Goal: Task Accomplishment & Management: Use online tool/utility

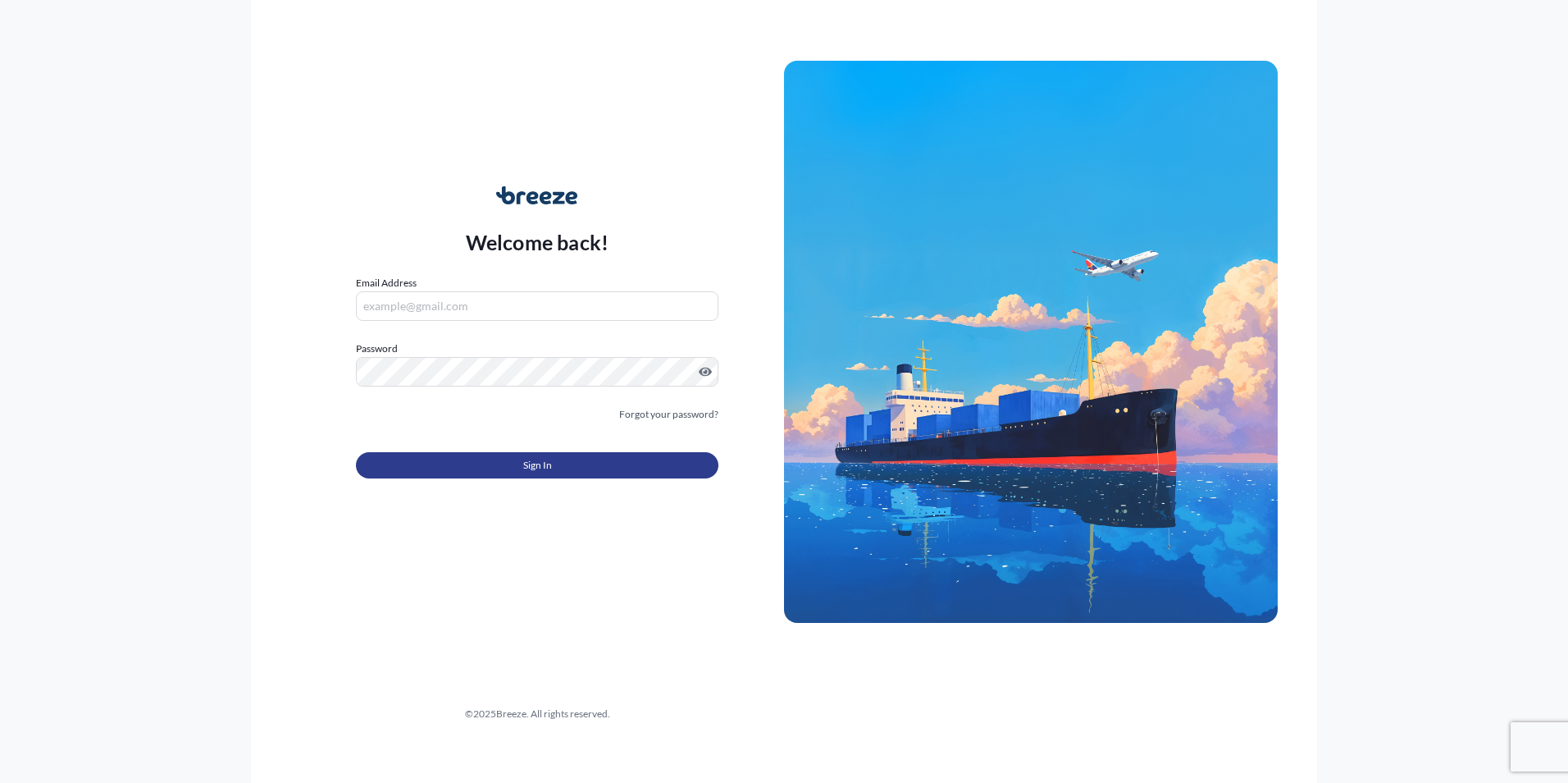
type input "[PERSON_NAME][EMAIL_ADDRESS][PERSON_NAME][DOMAIN_NAME]"
click at [581, 474] on button "Sign In" at bounding box center [537, 465] width 363 height 26
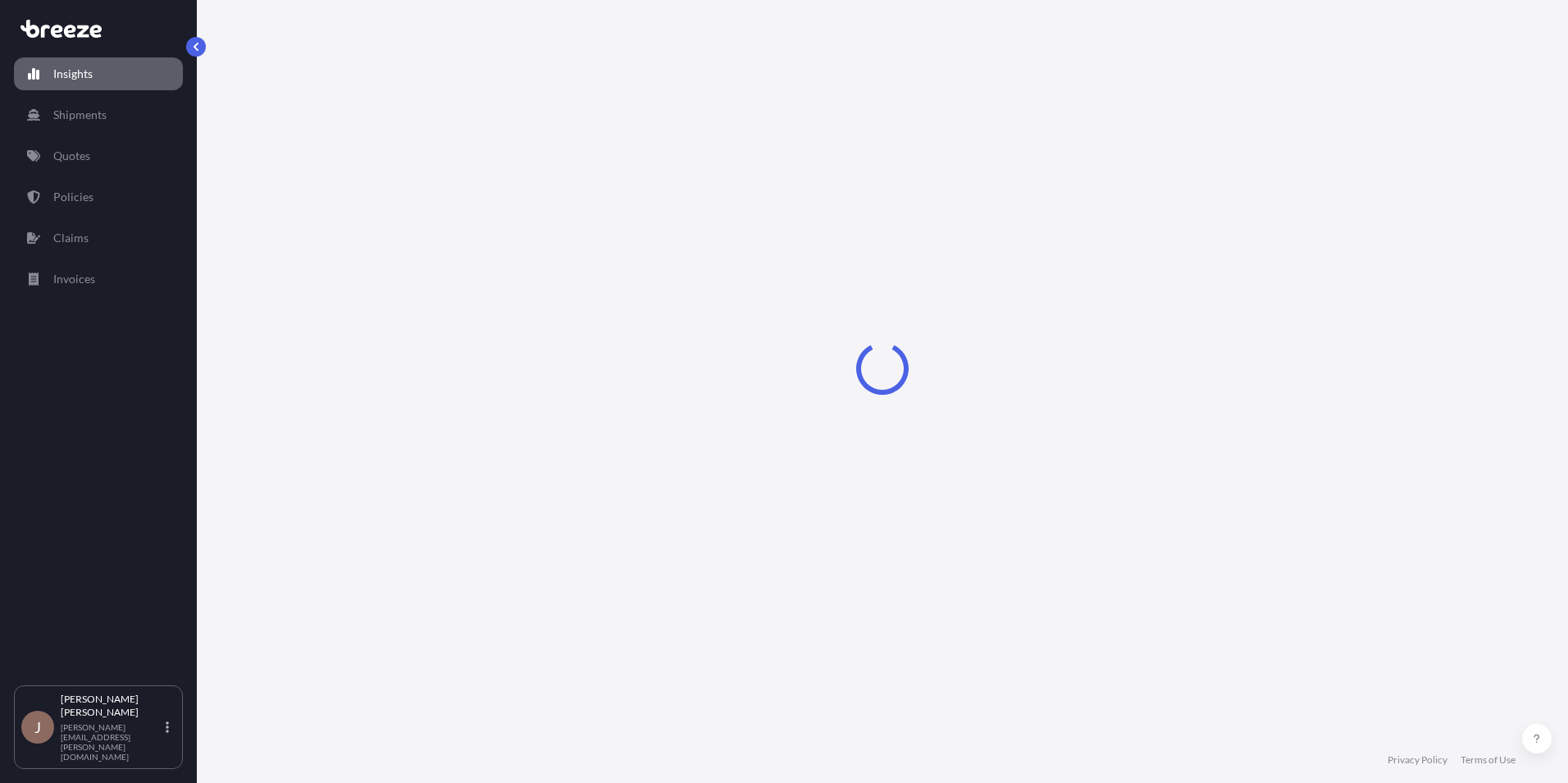
select select "2025"
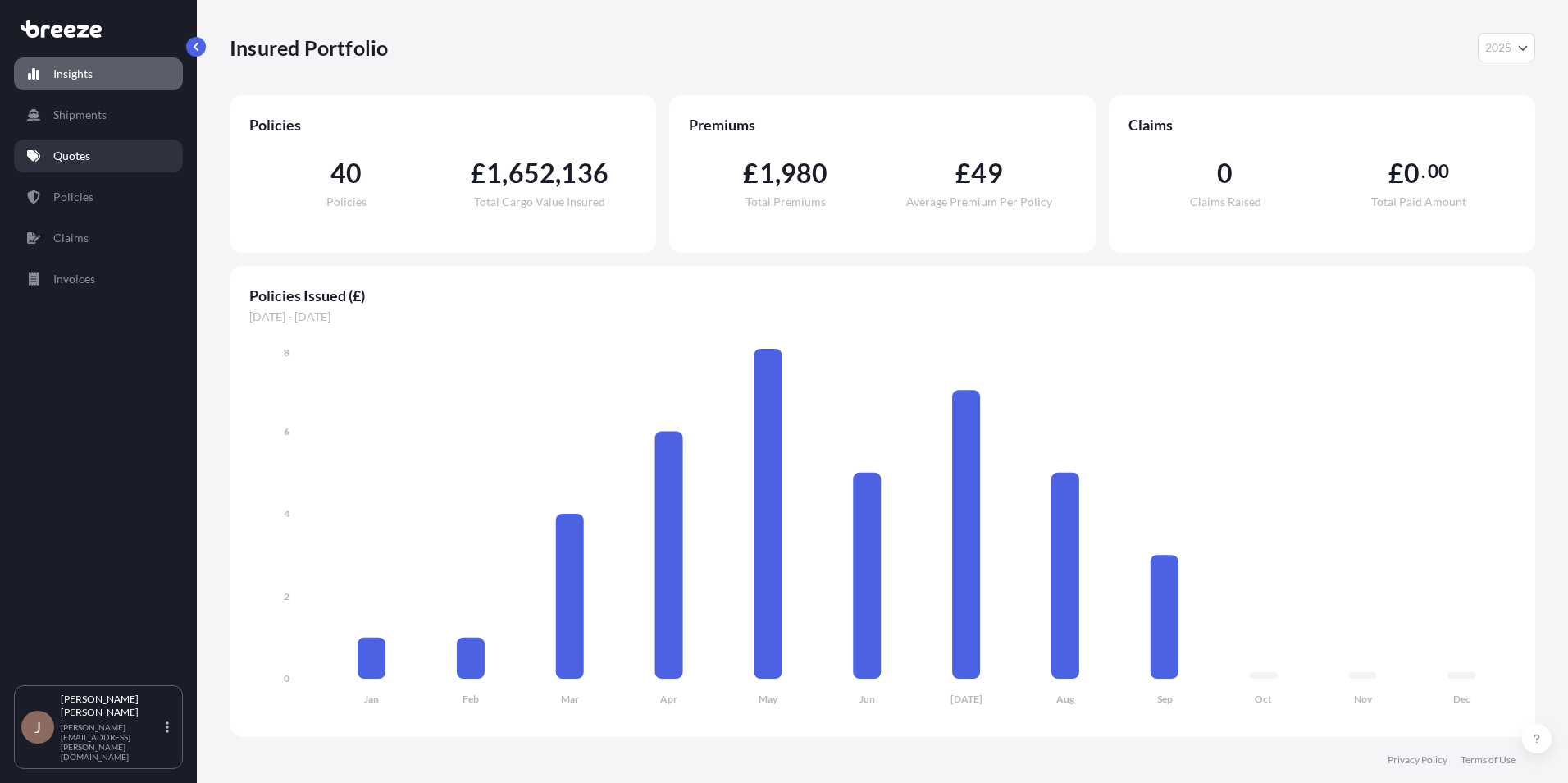
click at [55, 158] on p "Quotes" at bounding box center [71, 156] width 37 height 16
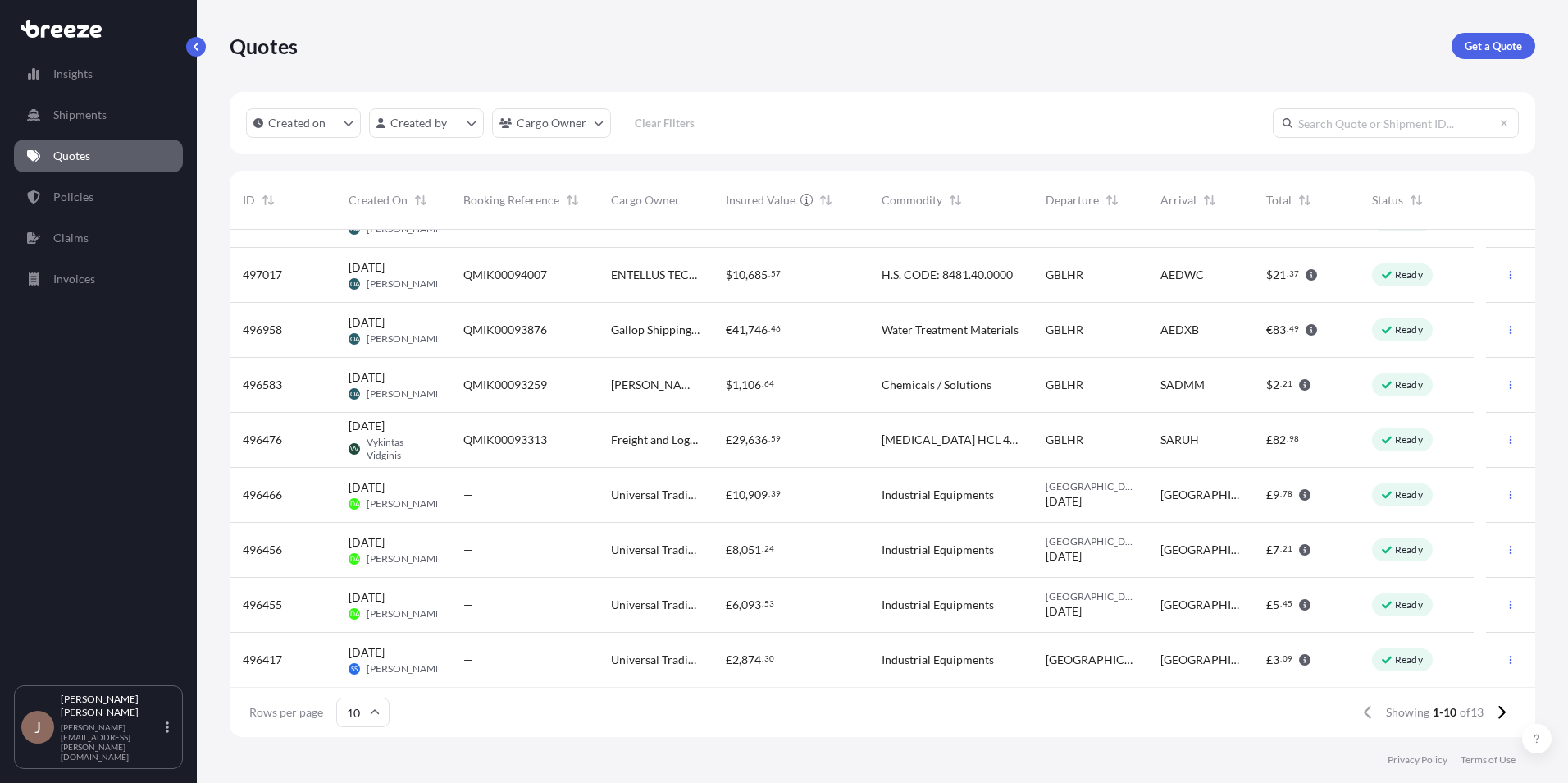
scroll to position [93, 0]
click at [1504, 602] on button "button" at bounding box center [1510, 604] width 26 height 26
click at [1434, 633] on p "Duplicate quote" at bounding box center [1434, 636] width 82 height 16
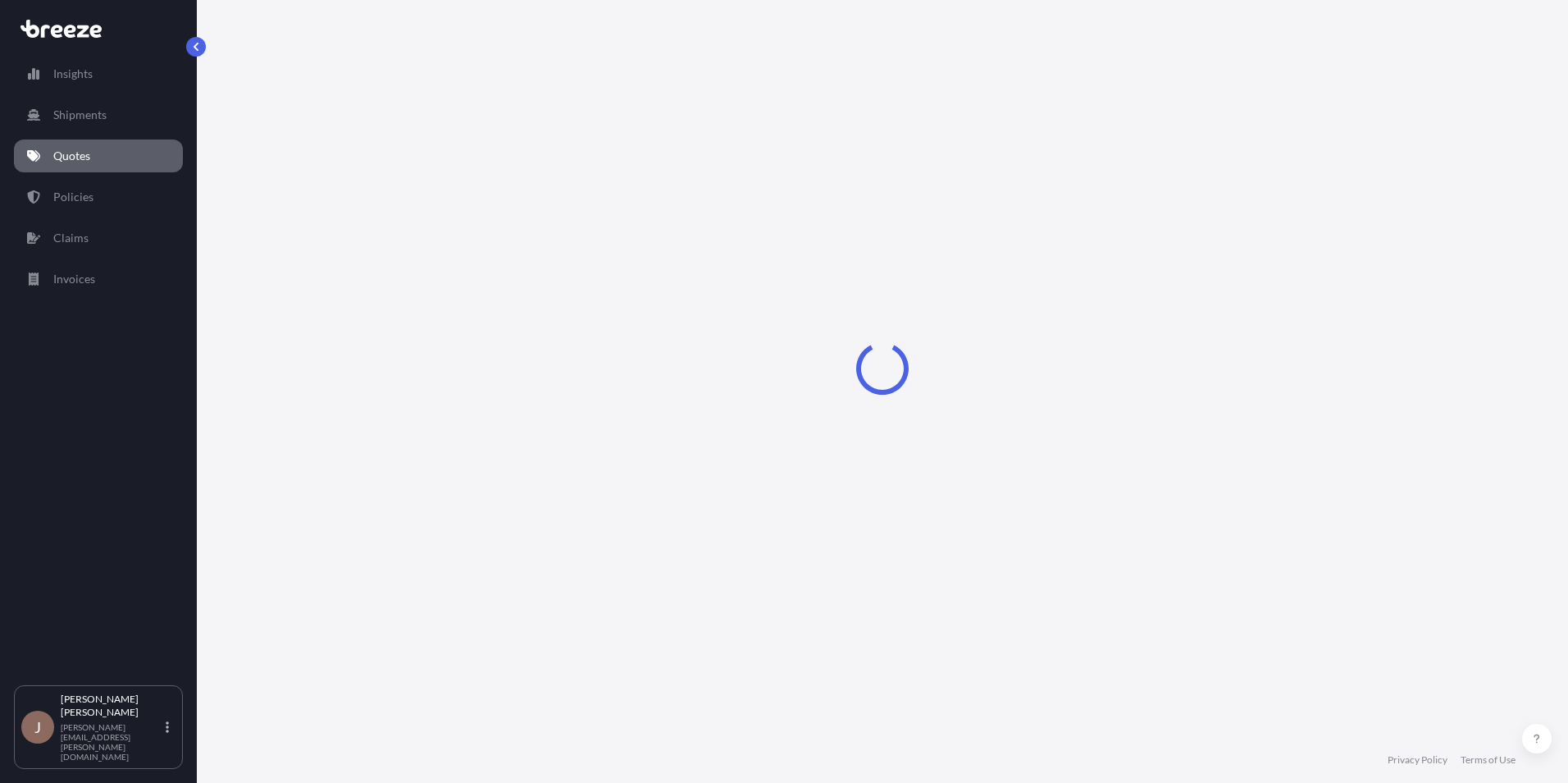
select select "Road"
select select "1"
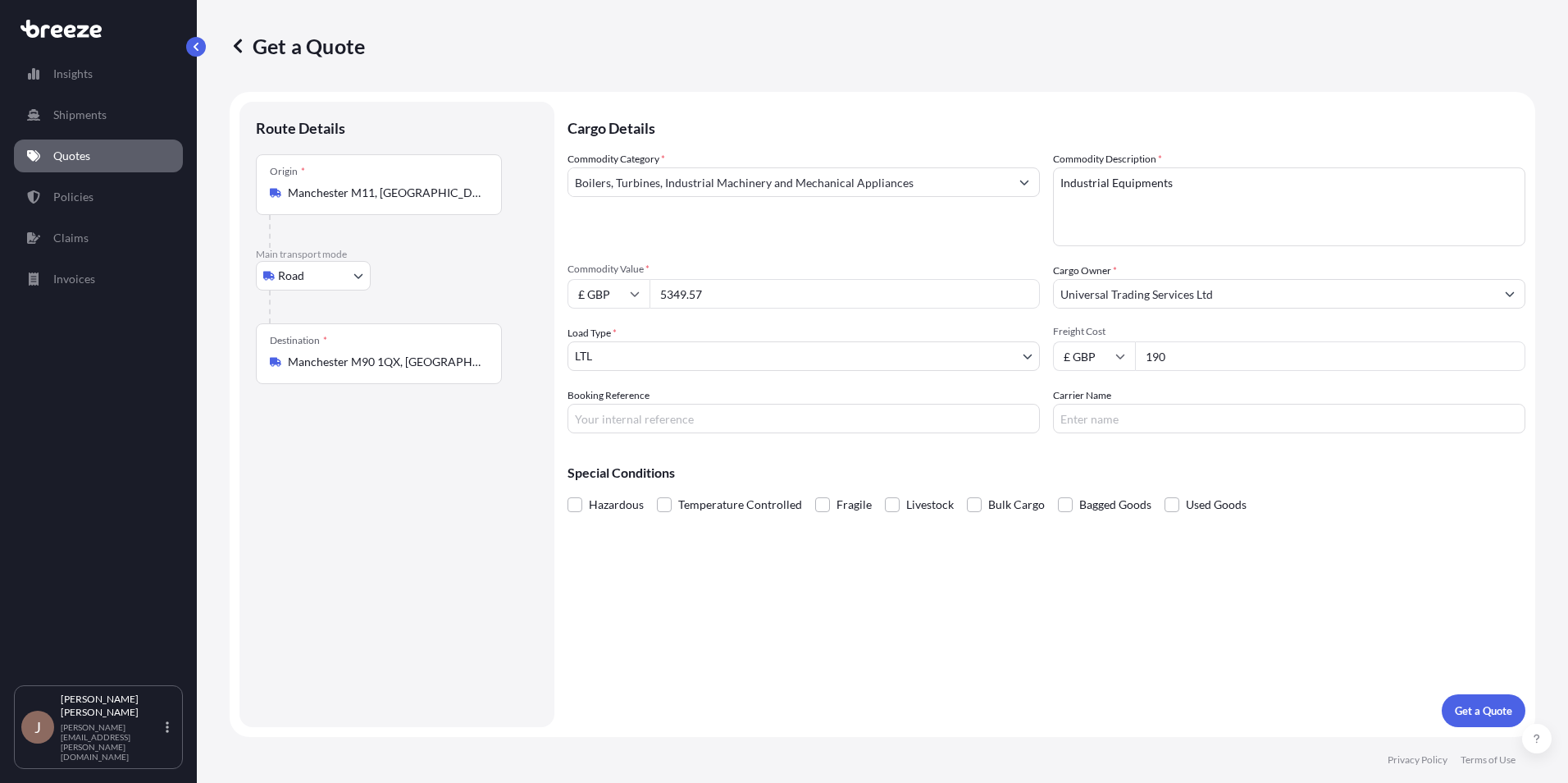
drag, startPoint x: 1166, startPoint y: 359, endPoint x: 1111, endPoint y: 355, distance: 55.1
click at [1111, 355] on div "£ GBP 190" at bounding box center [1289, 356] width 473 height 30
type input "277.50"
click at [1152, 423] on input "Carrier Name" at bounding box center [1289, 418] width 473 height 30
drag, startPoint x: 725, startPoint y: 287, endPoint x: 613, endPoint y: 285, distance: 112.0
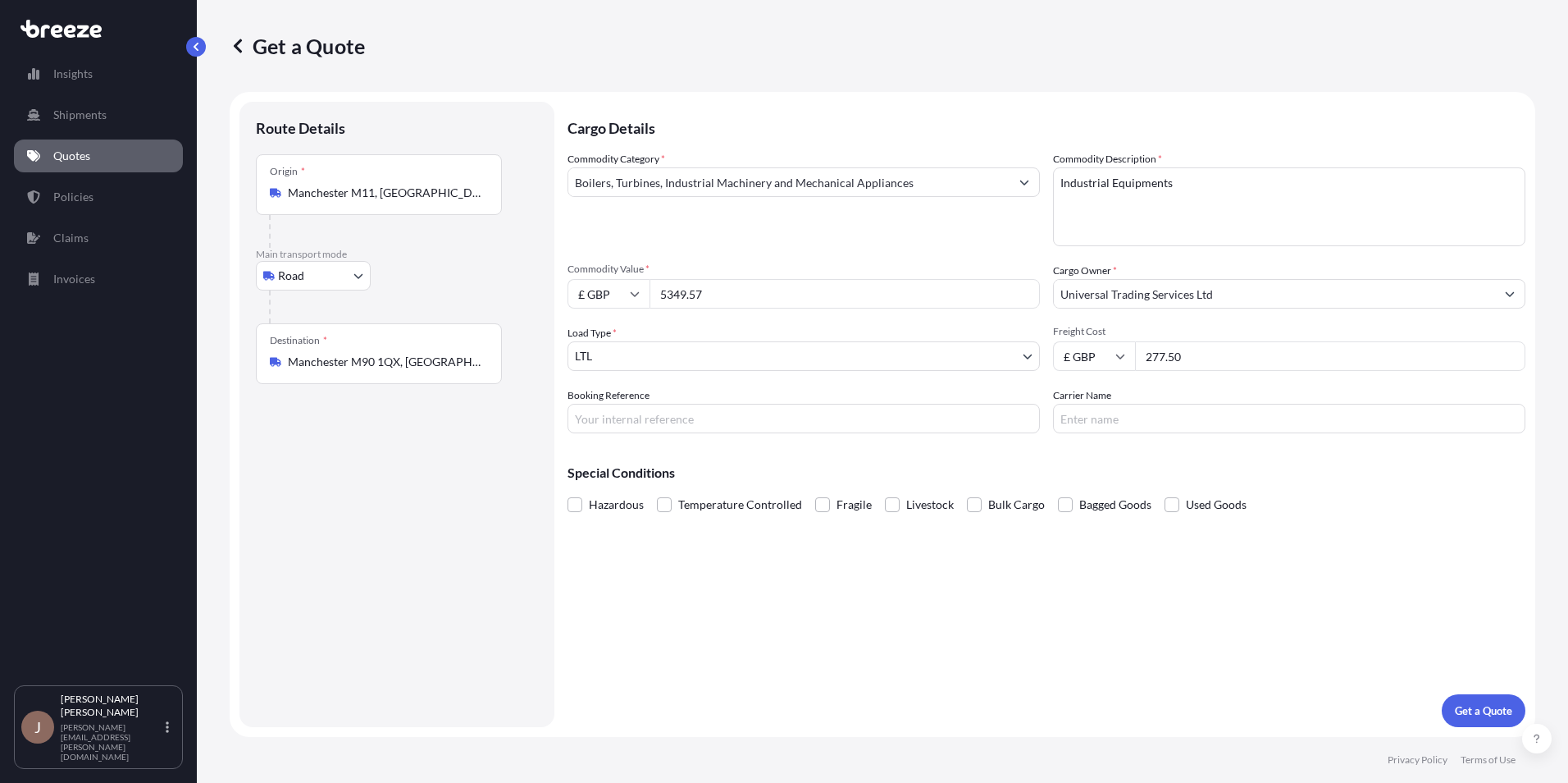
click at [613, 285] on div "£ GBP 5349.57" at bounding box center [804, 293] width 473 height 30
paste input "9703.53"
type input "9703.53"
click at [674, 366] on body "Insights Shipments Quotes Policies Claims Invoices J [PERSON_NAME] [PERSON_NAME…" at bounding box center [784, 391] width 1568 height 783
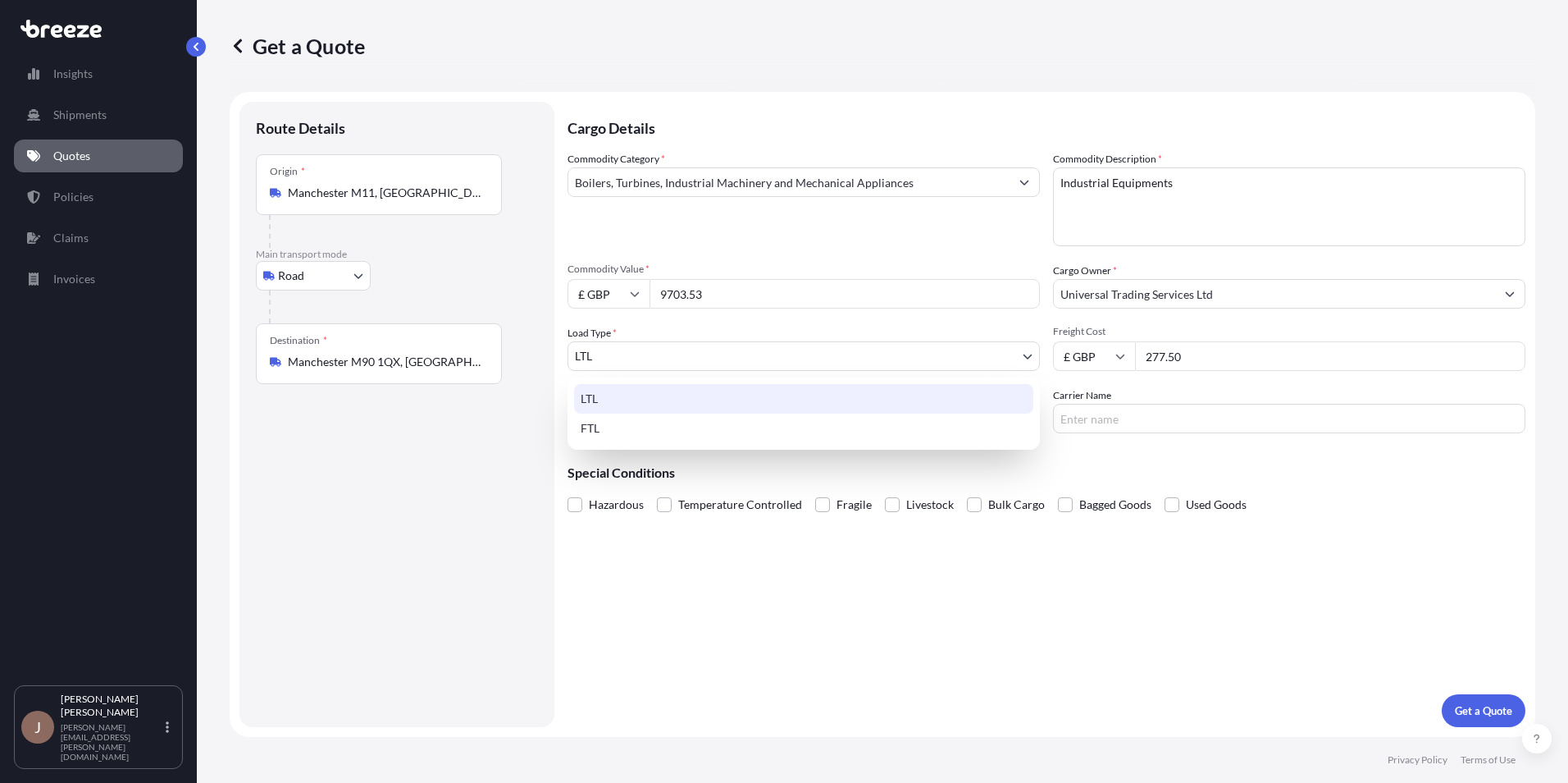
click at [869, 396] on div "LTL" at bounding box center [804, 399] width 460 height 30
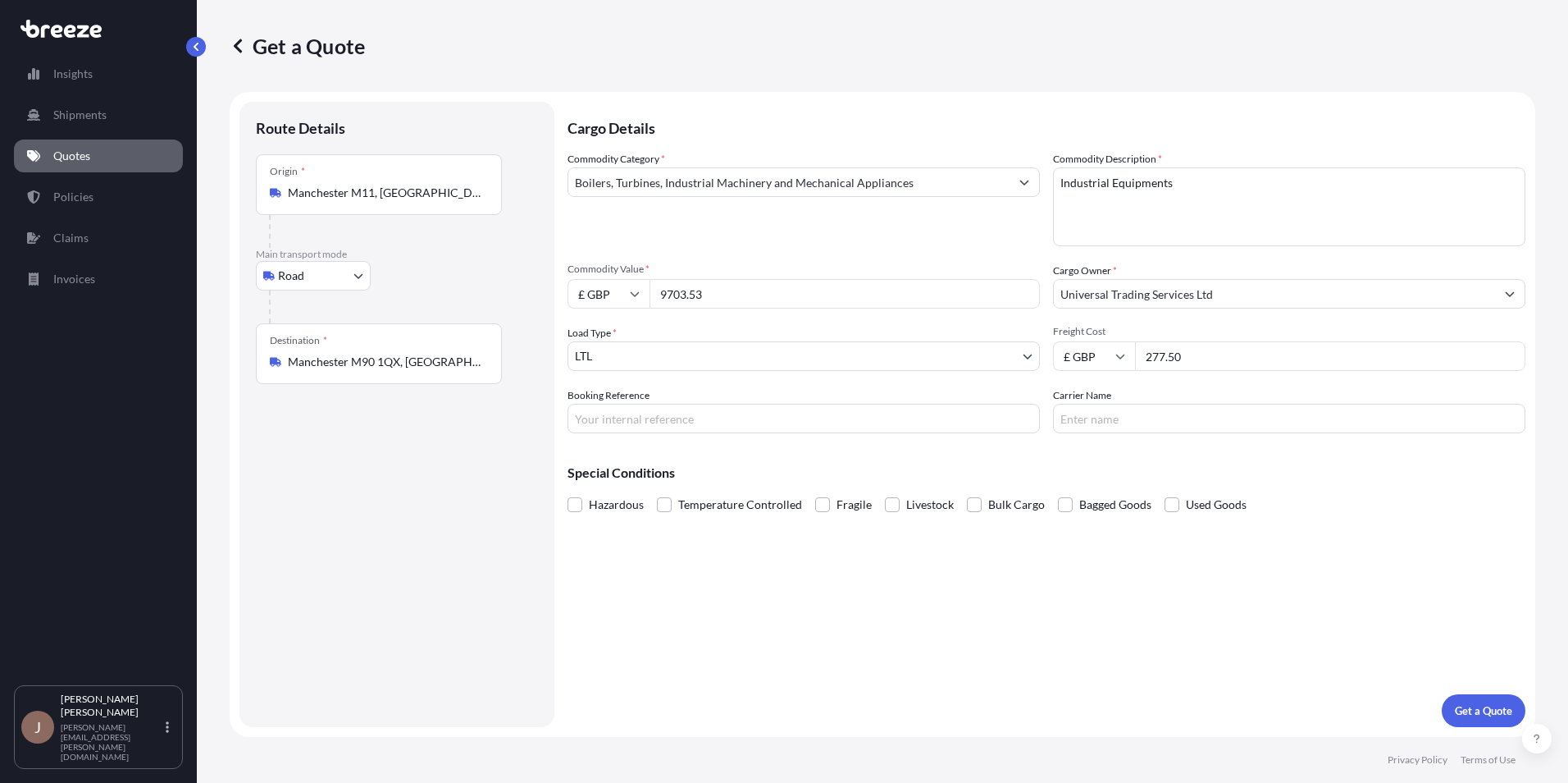
click at [1110, 694] on div "Cargo Details Commodity Category * Boilers, Turbines, Industrial Machinery and …" at bounding box center [1046, 414] width 958 height 625
click at [1480, 712] on p "Get a Quote" at bounding box center [1484, 710] width 58 height 16
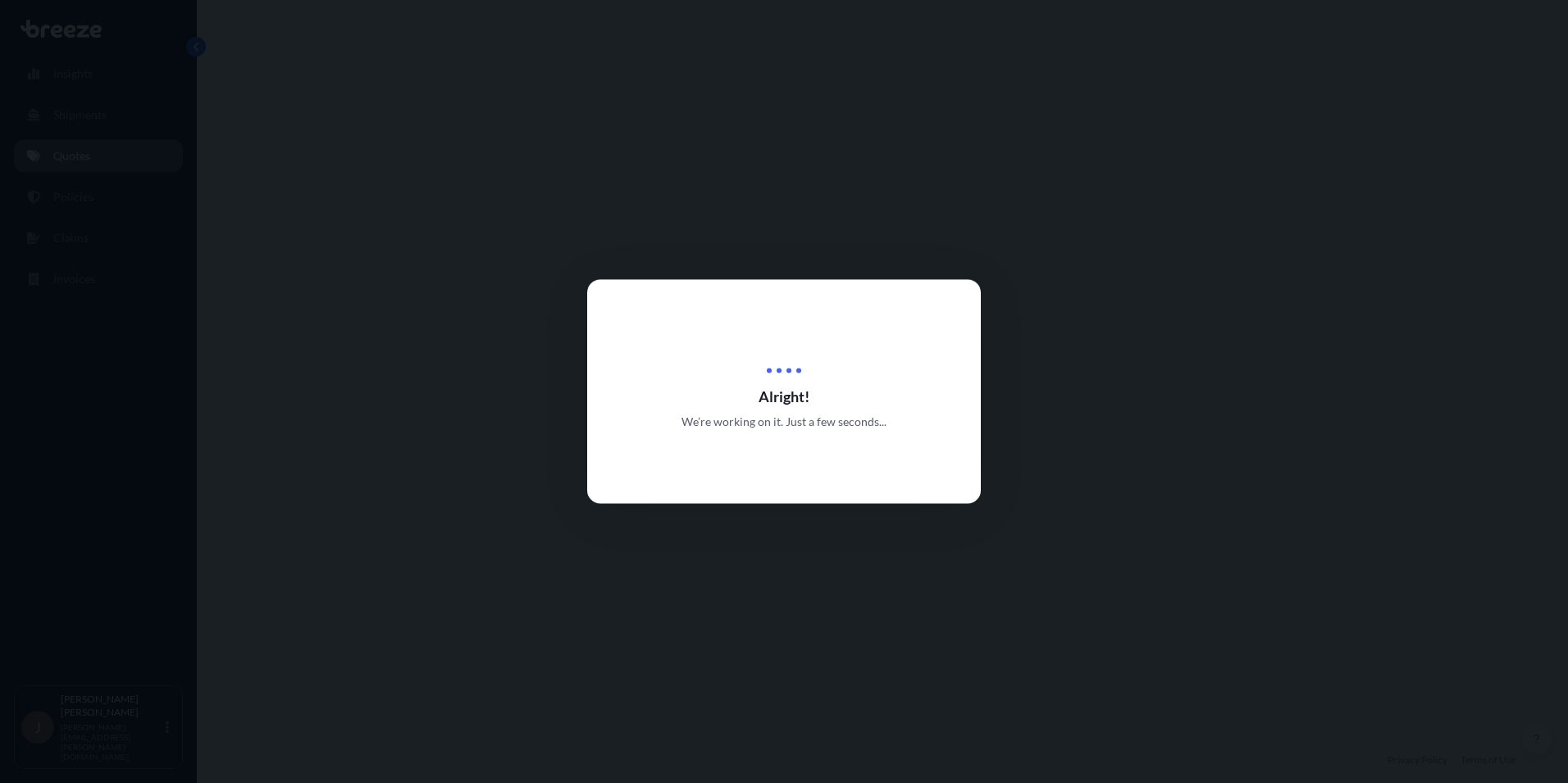
select select "Road"
select select "1"
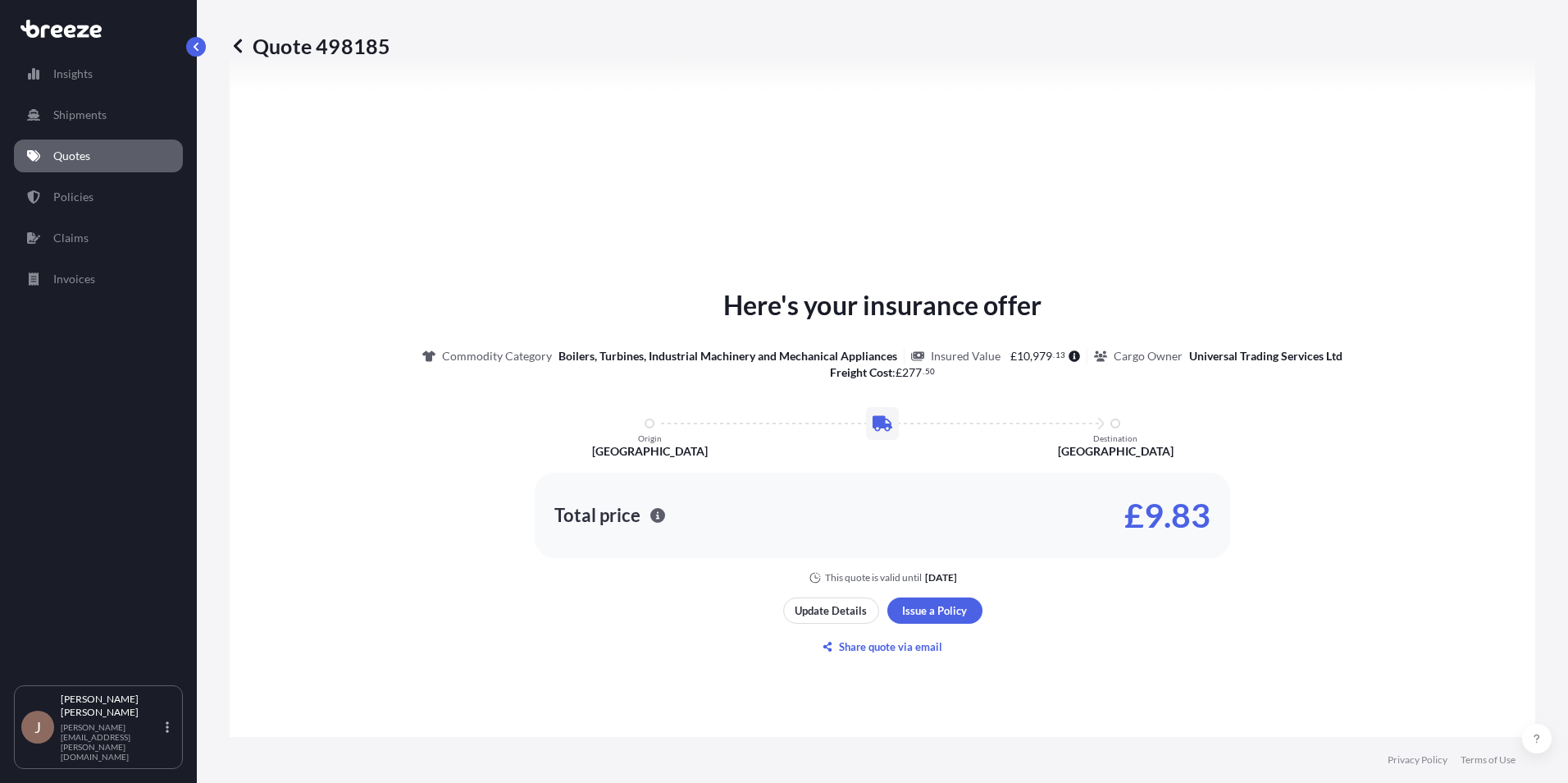
scroll to position [576, 0]
